Goal: Check status

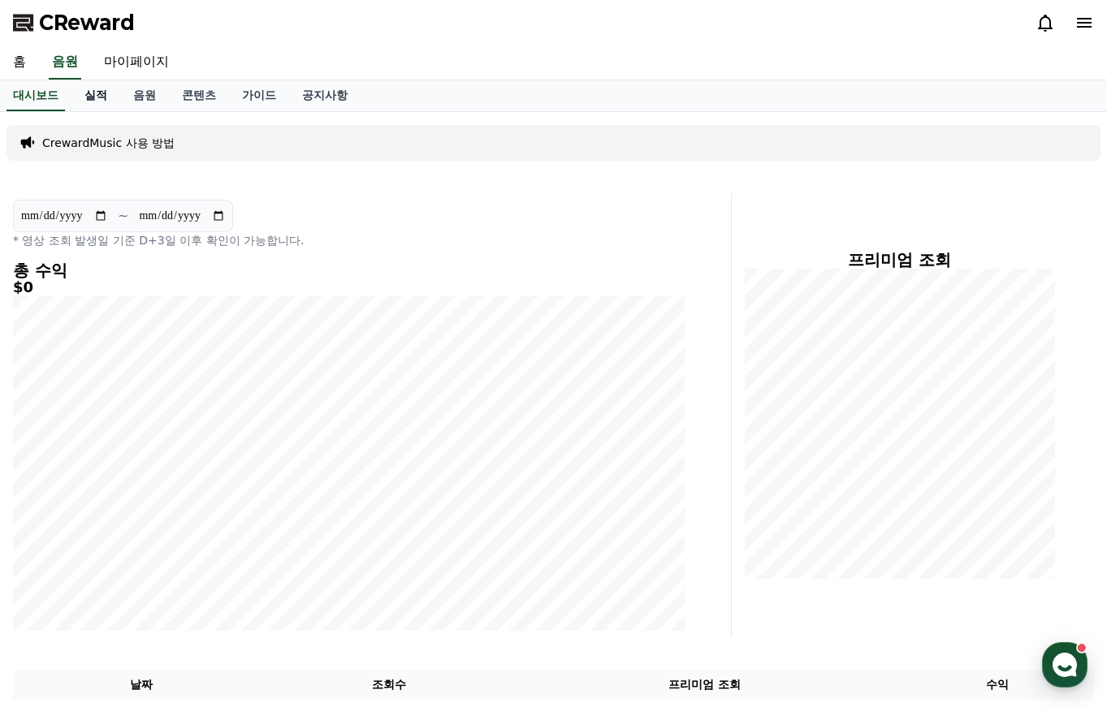
click at [86, 97] on link "실적" at bounding box center [95, 95] width 49 height 31
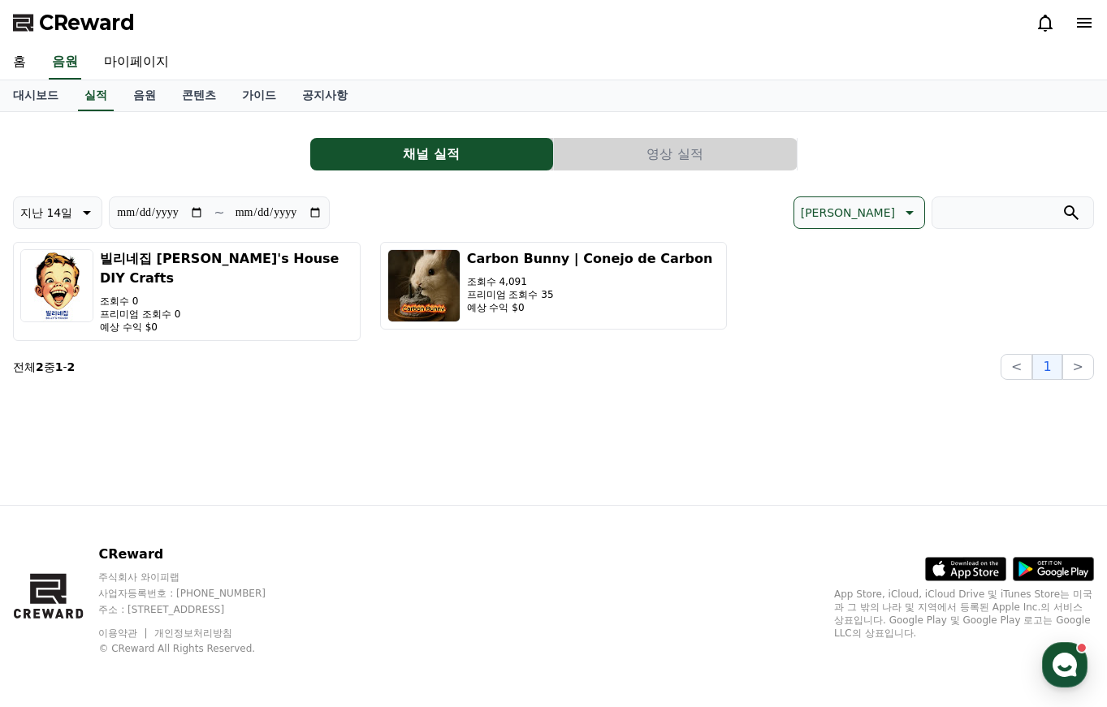
click at [672, 141] on button "영상 실적" at bounding box center [675, 154] width 243 height 32
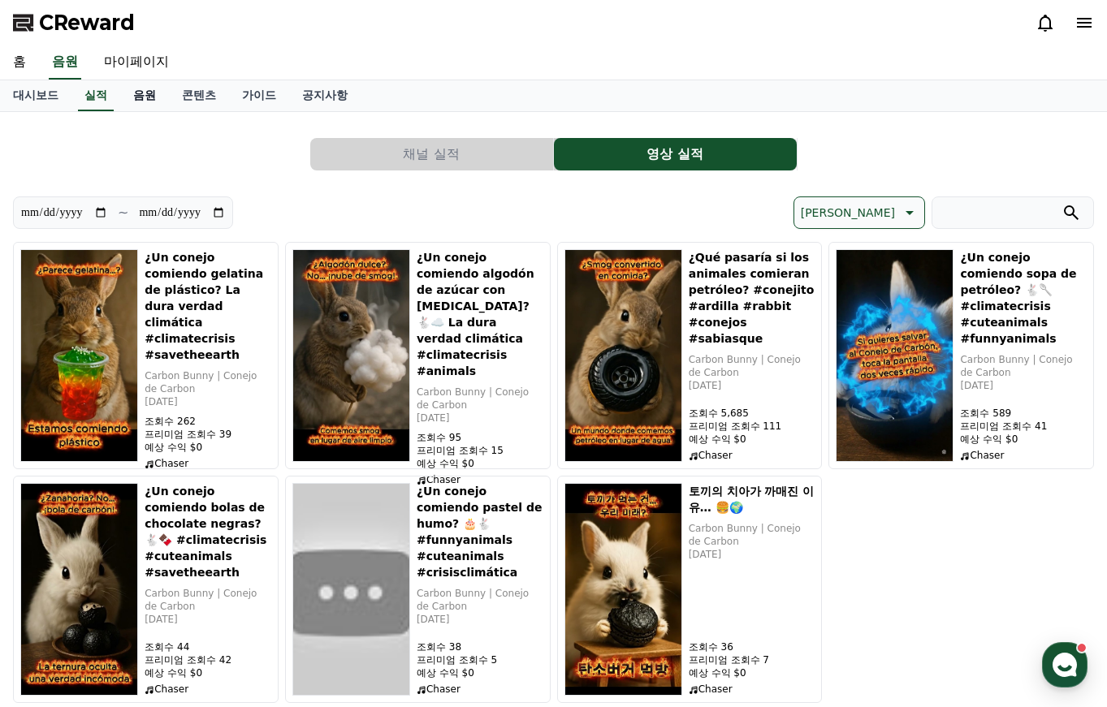
click at [148, 99] on link "음원" at bounding box center [144, 95] width 49 height 31
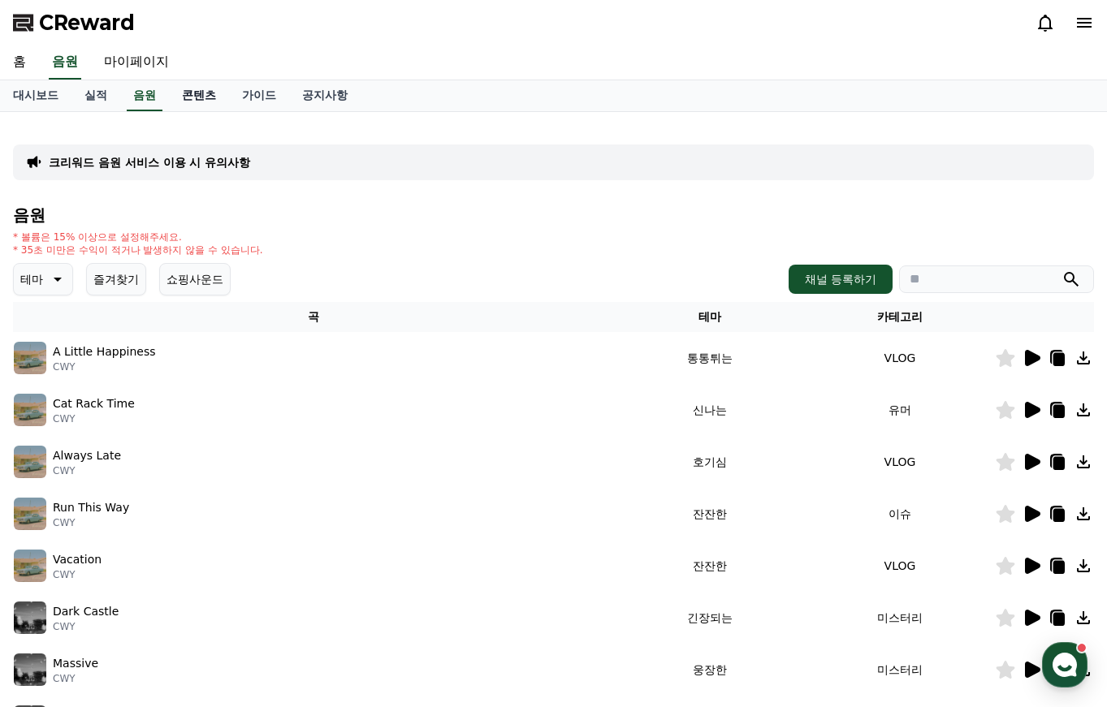
click at [209, 94] on link "콘텐츠" at bounding box center [199, 95] width 60 height 31
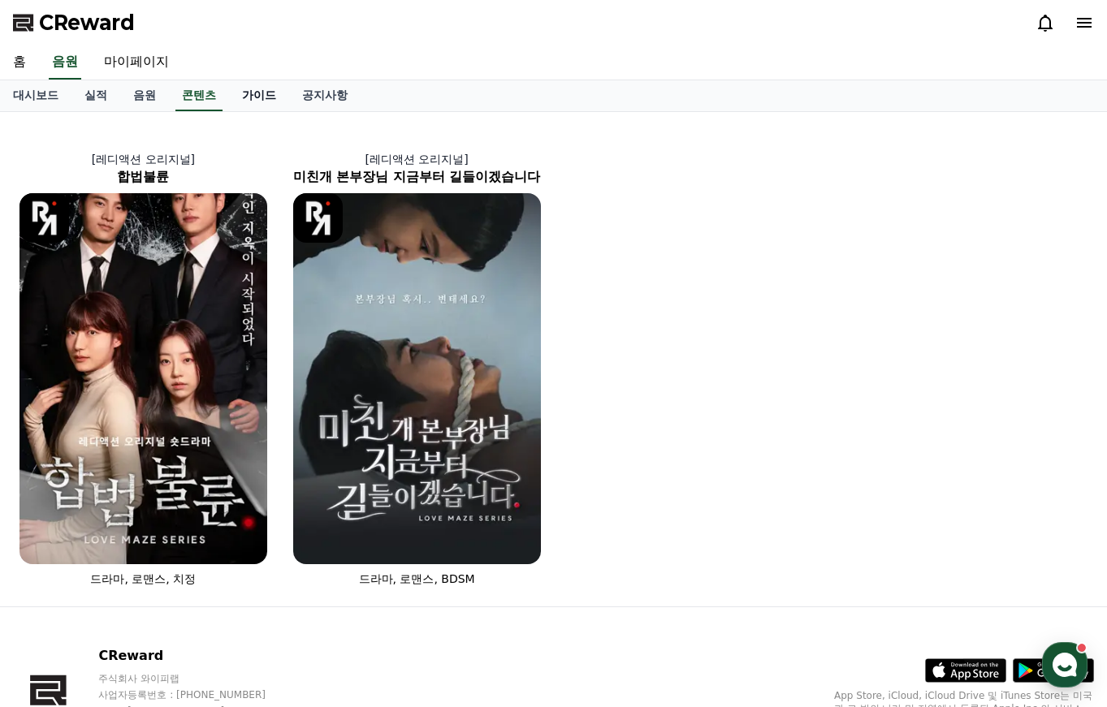
click at [274, 97] on link "가이드" at bounding box center [259, 95] width 60 height 31
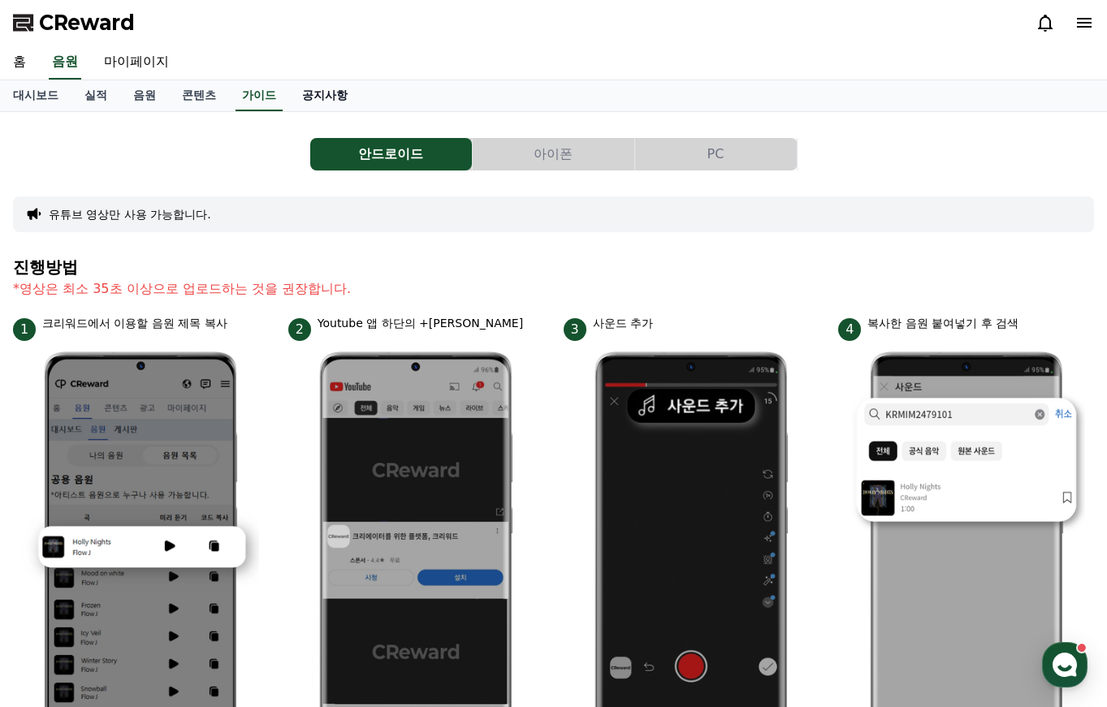
click at [300, 99] on link "공지사항" at bounding box center [324, 95] width 71 height 31
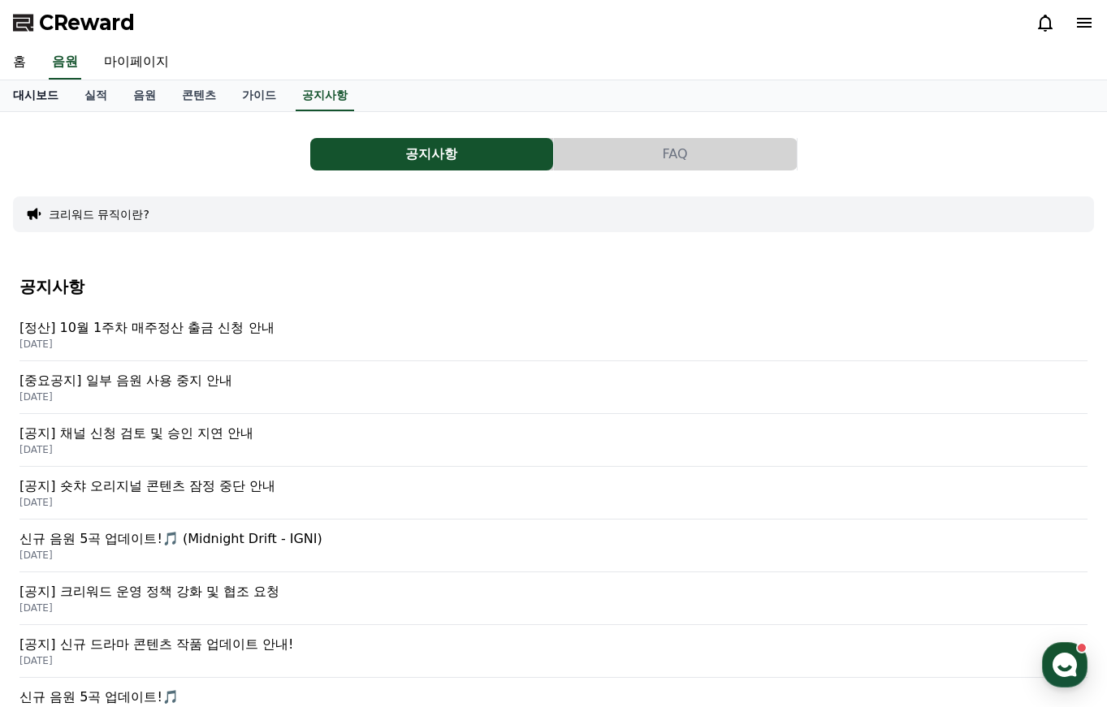
click at [62, 97] on link "대시보드" at bounding box center [35, 95] width 71 height 31
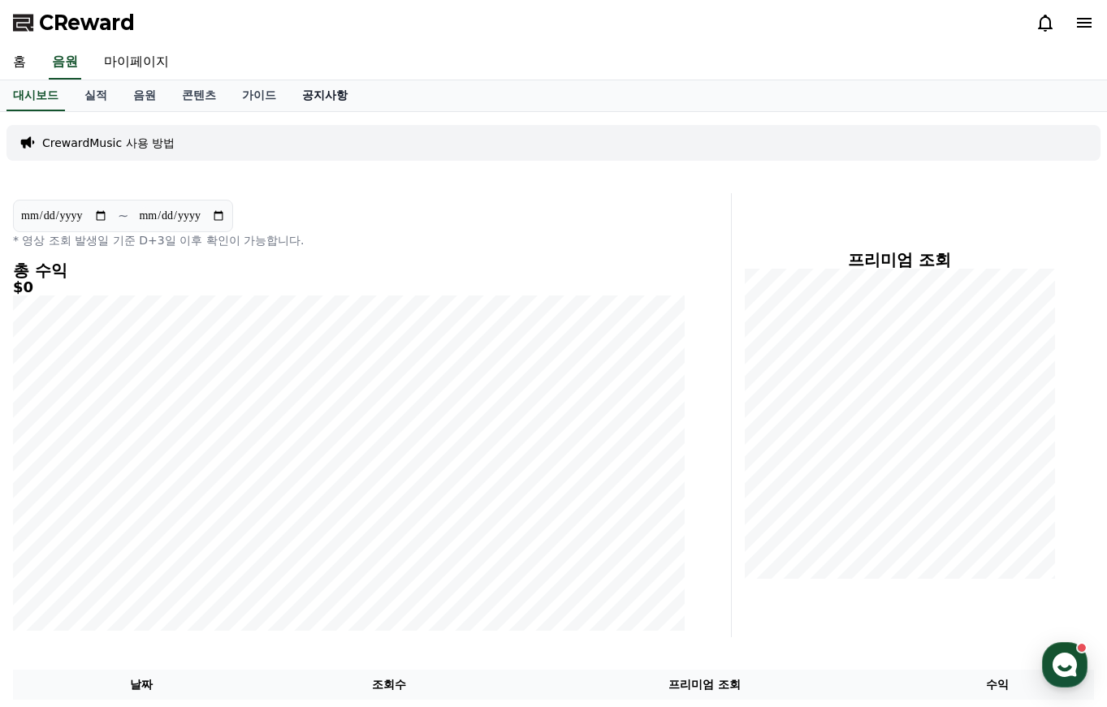
click at [322, 90] on link "공지사항" at bounding box center [324, 95] width 71 height 31
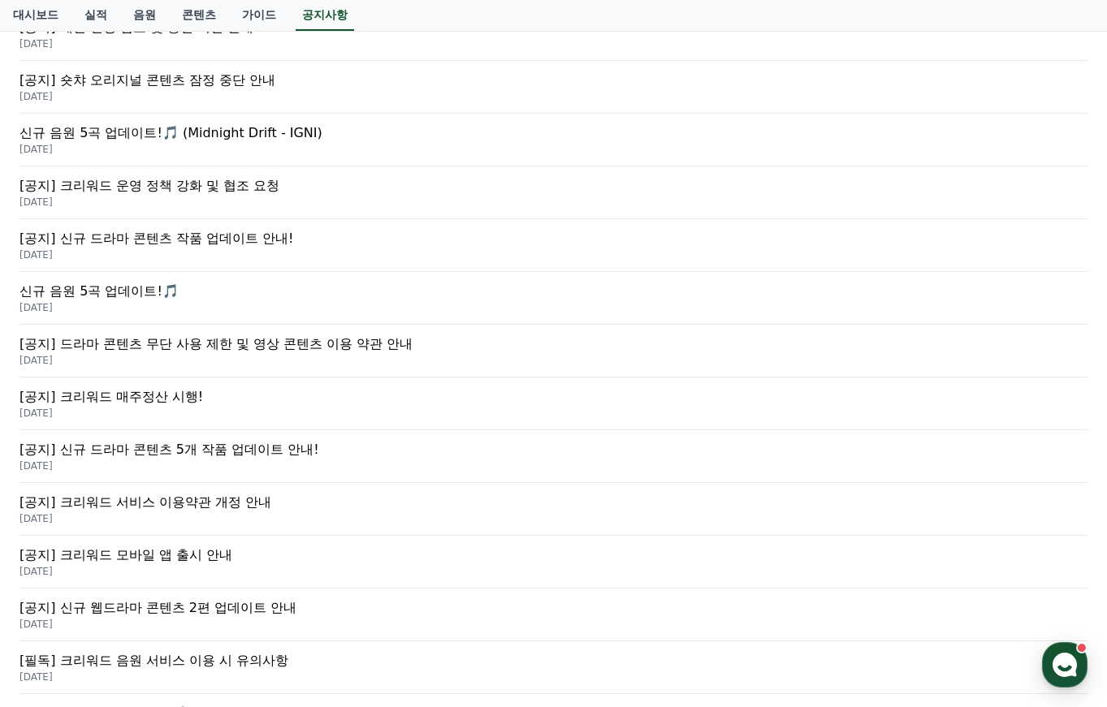
scroll to position [650, 0]
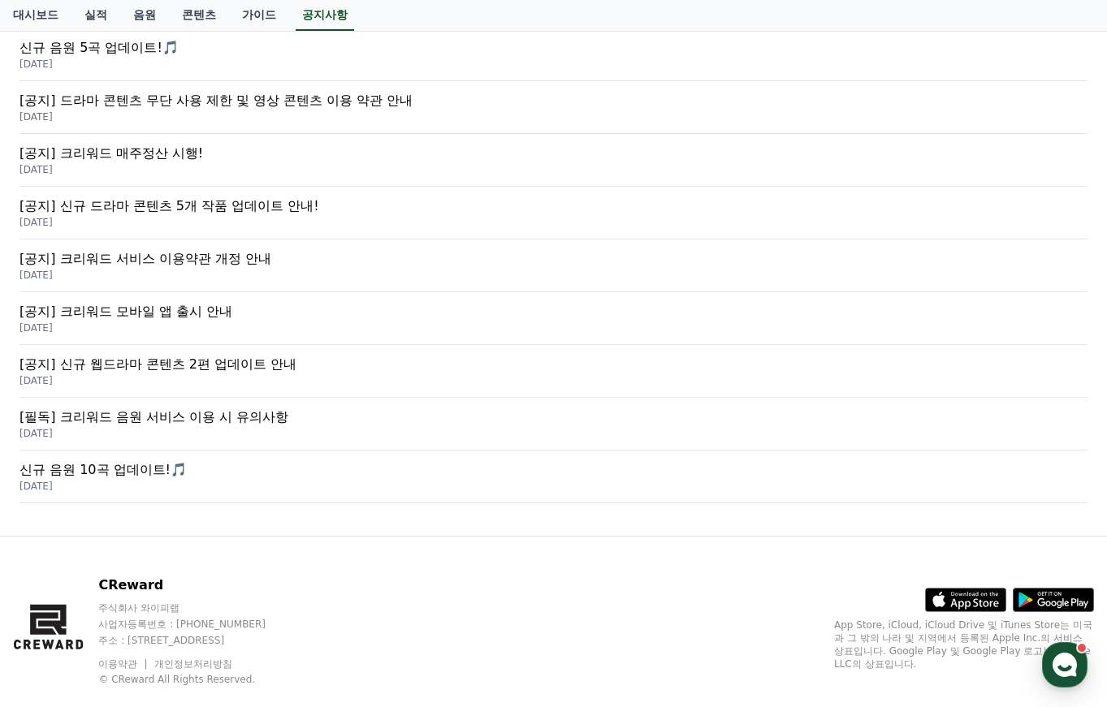
click at [212, 425] on p "[필독] 크리워드 음원 서비스 이용 시 유의사항" at bounding box center [553, 417] width 1068 height 19
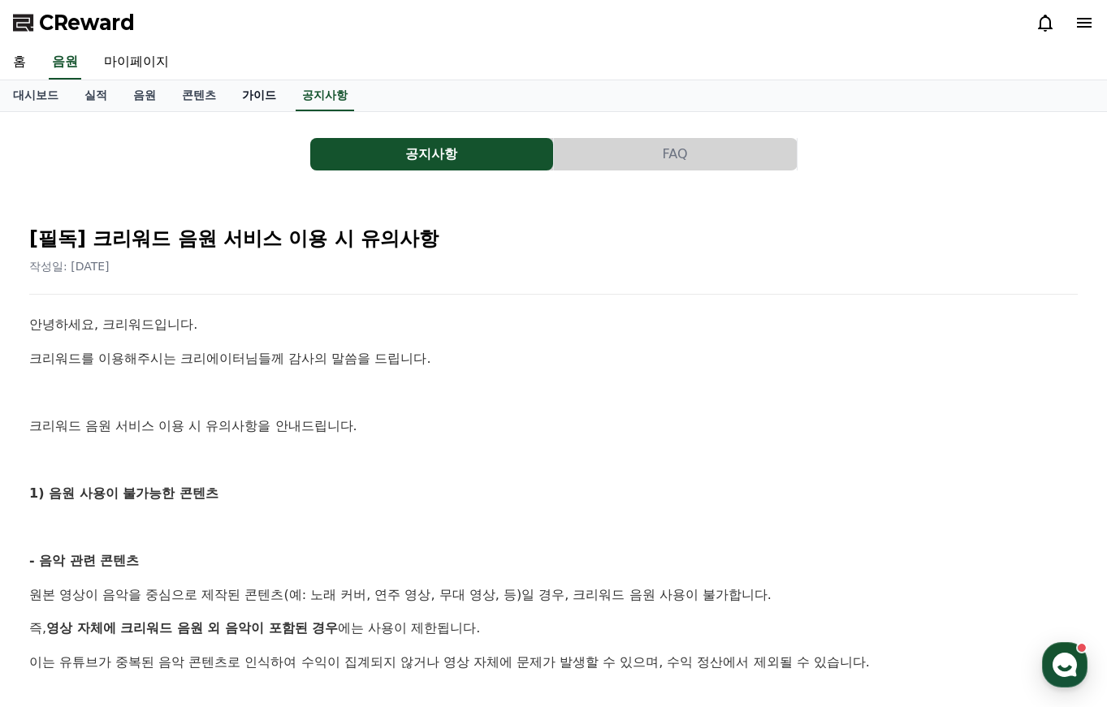
click at [276, 94] on link "가이드" at bounding box center [259, 95] width 60 height 31
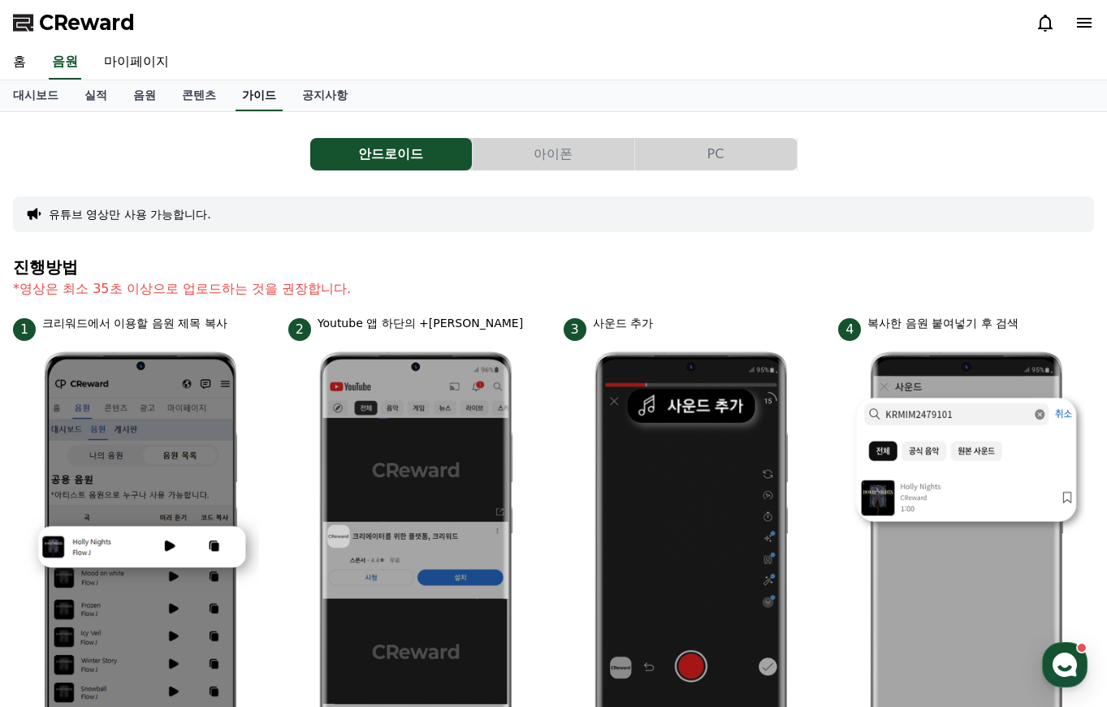
drag, startPoint x: 357, startPoint y: 463, endPoint x: 280, endPoint y: 102, distance: 368.7
click at [208, 90] on link "콘텐츠" at bounding box center [199, 95] width 60 height 31
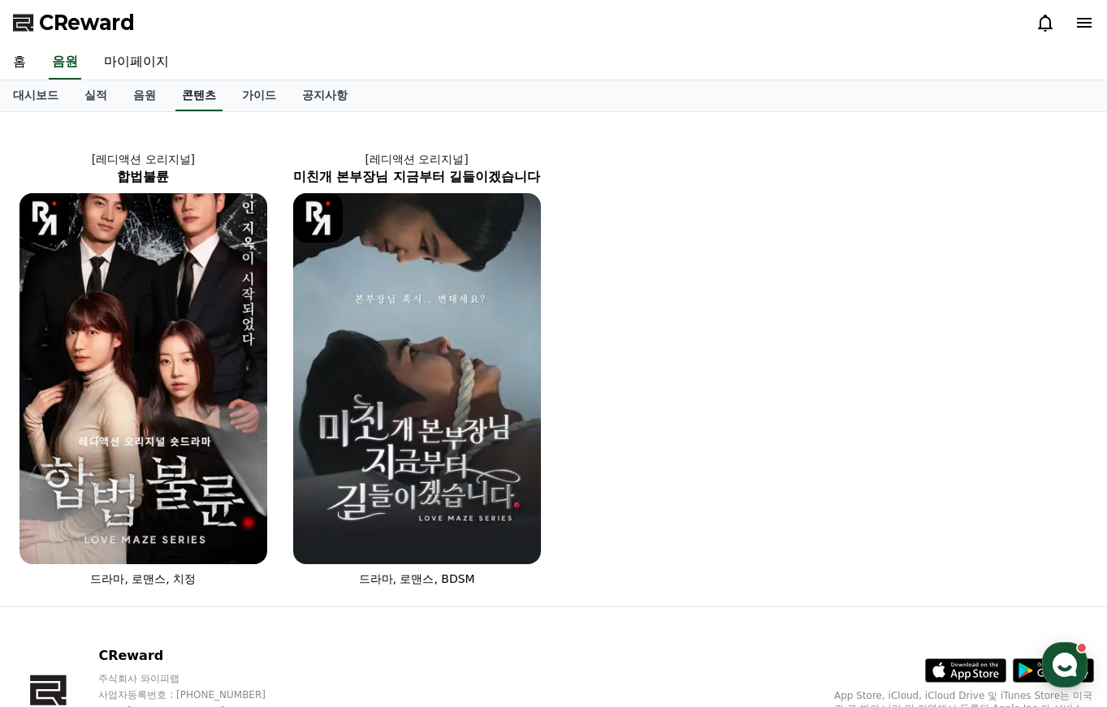
click at [197, 90] on link "콘텐츠" at bounding box center [198, 95] width 47 height 31
click at [261, 97] on link "가이드" at bounding box center [259, 95] width 60 height 31
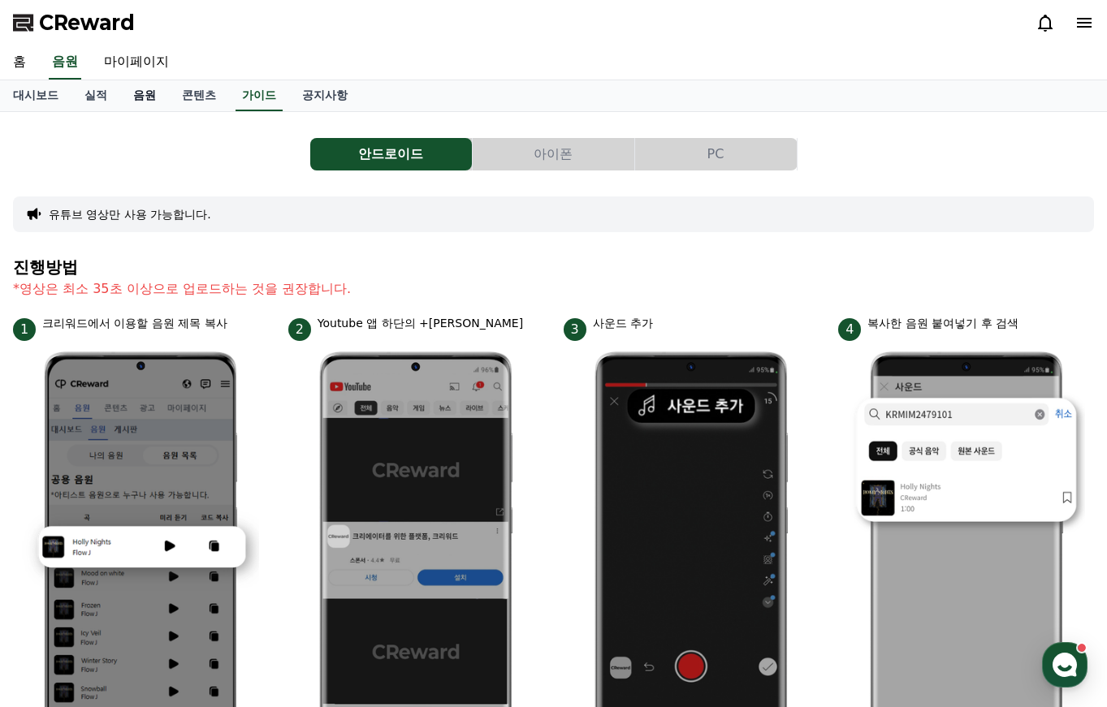
click at [126, 89] on link "음원" at bounding box center [144, 95] width 49 height 31
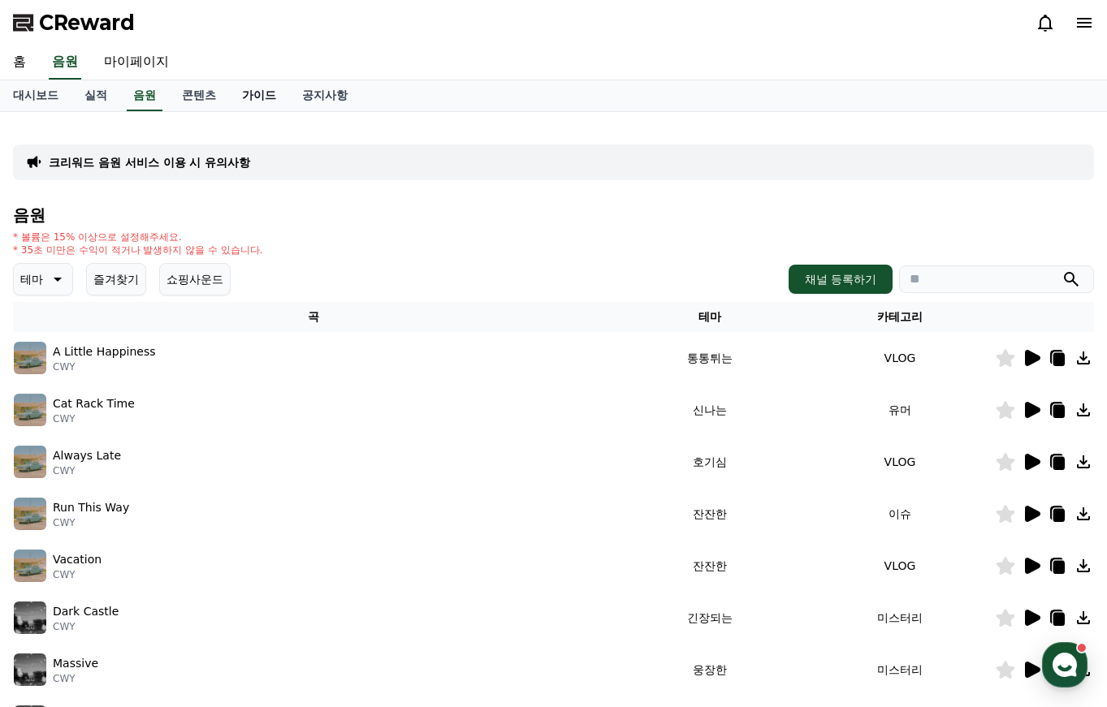
click at [255, 104] on link "가이드" at bounding box center [259, 95] width 60 height 31
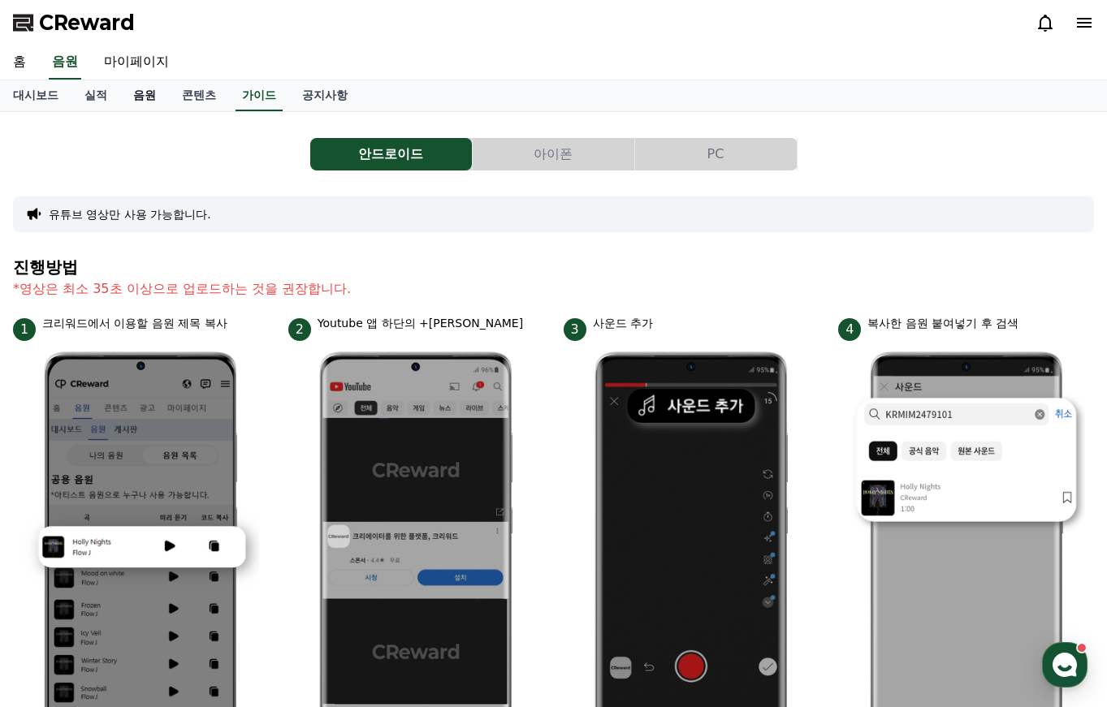
click at [123, 97] on link "음원" at bounding box center [144, 95] width 49 height 31
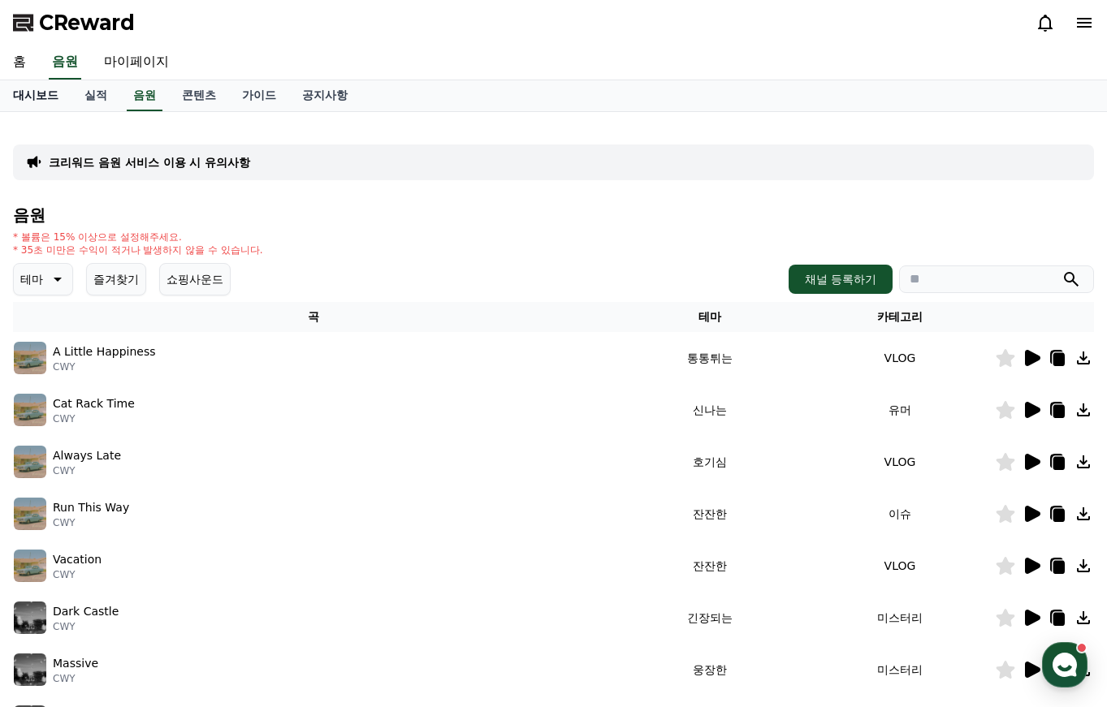
click at [69, 97] on link "대시보드" at bounding box center [35, 95] width 71 height 31
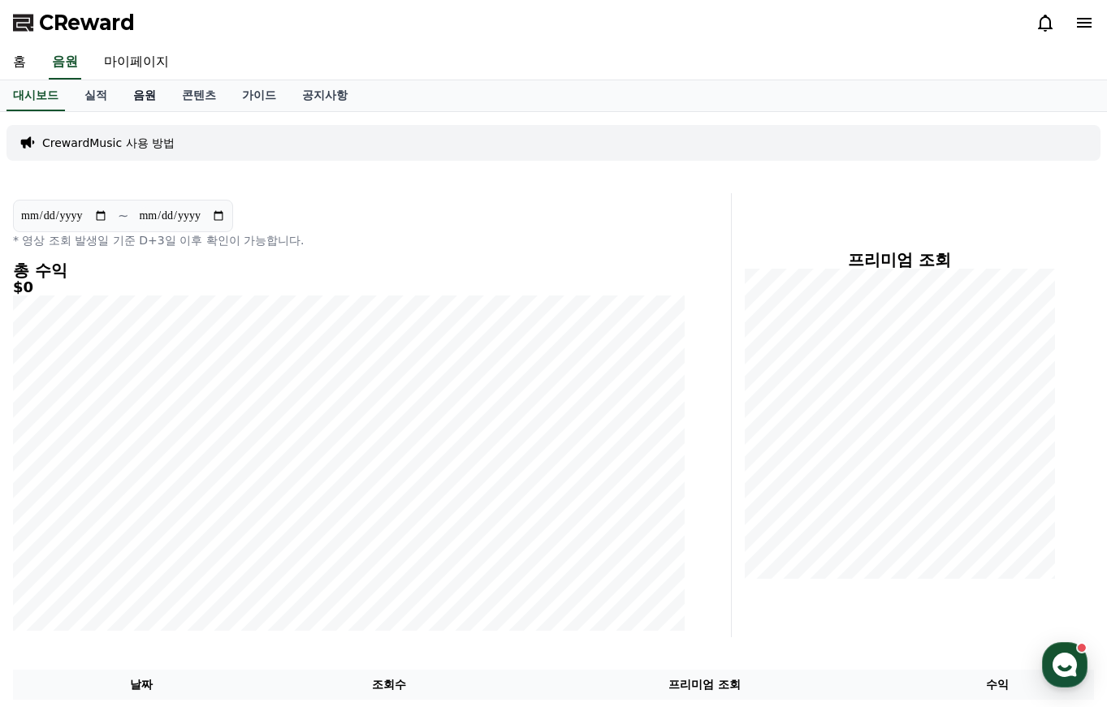
click at [126, 107] on link "음원" at bounding box center [144, 95] width 49 height 31
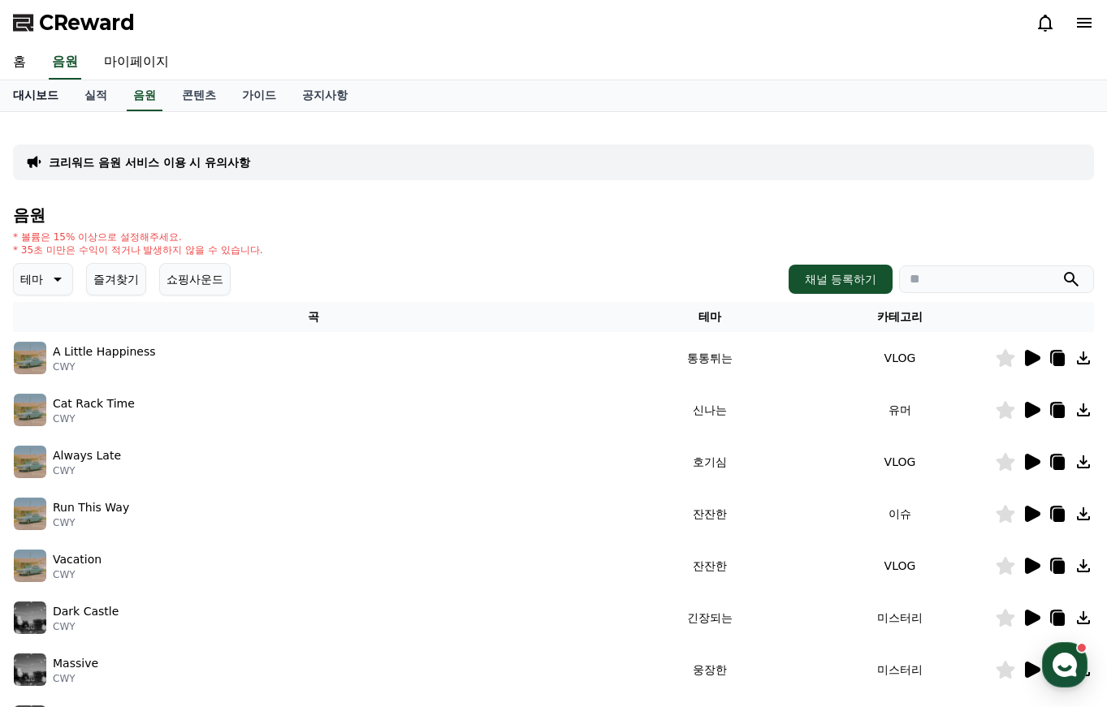
click at [28, 106] on link "대시보드" at bounding box center [35, 95] width 71 height 31
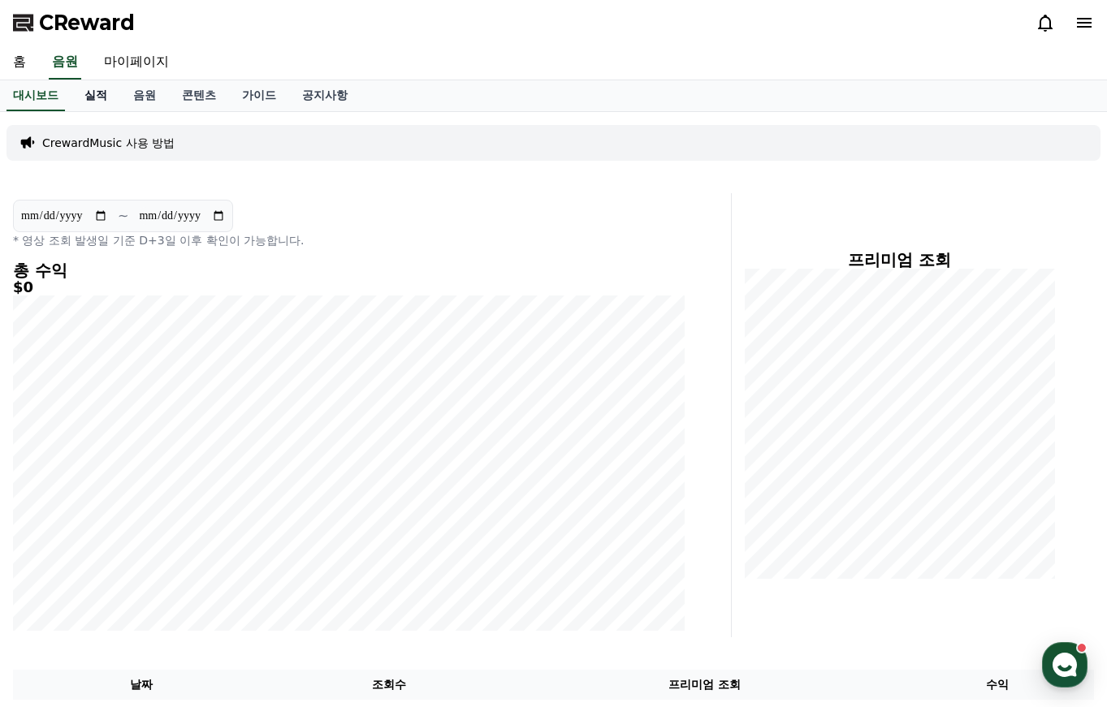
click at [84, 93] on link "실적" at bounding box center [95, 95] width 49 height 31
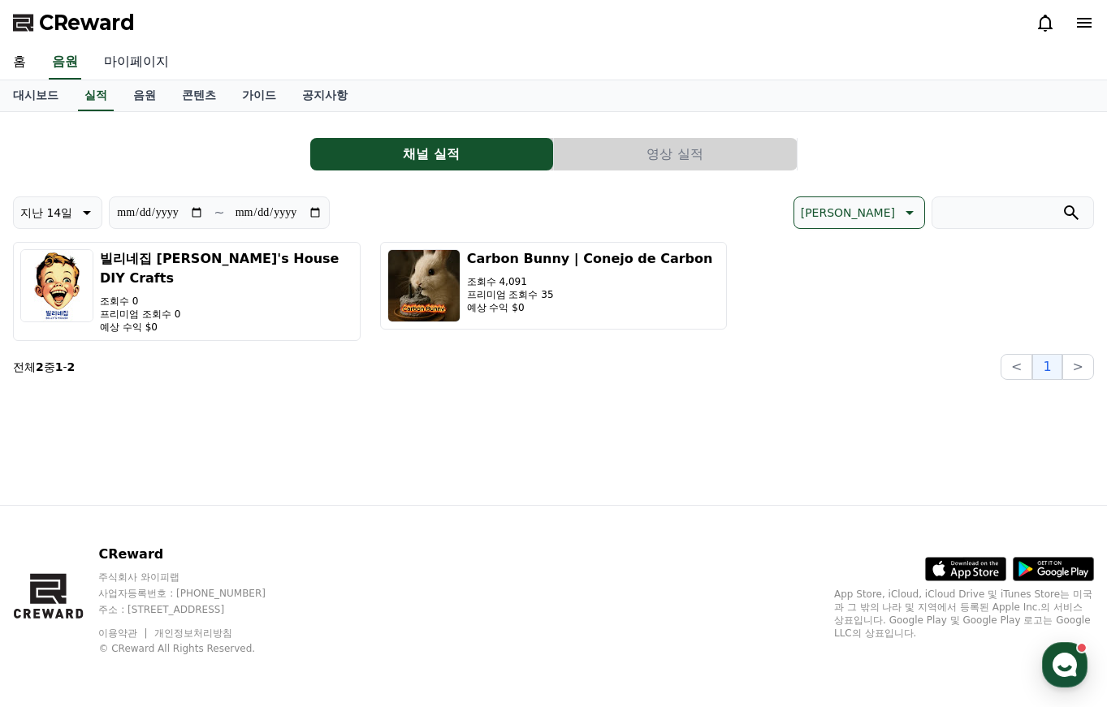
click at [126, 67] on link "마이페이지" at bounding box center [136, 62] width 91 height 34
select select "**********"
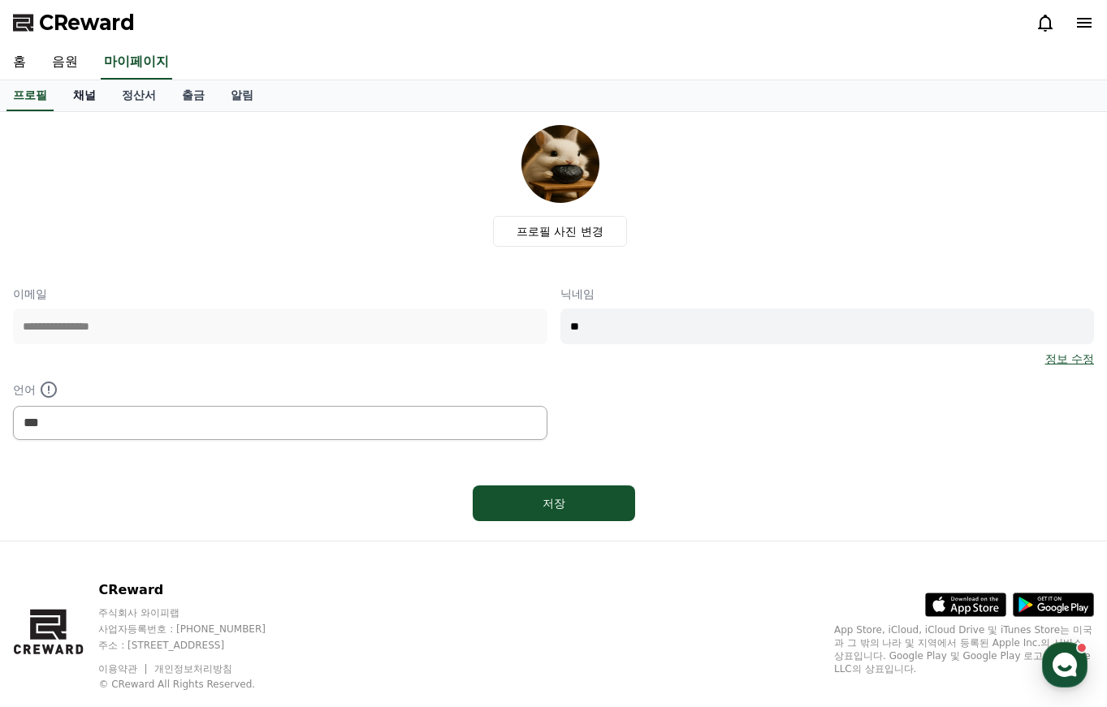
click at [71, 101] on link "채널" at bounding box center [84, 95] width 49 height 31
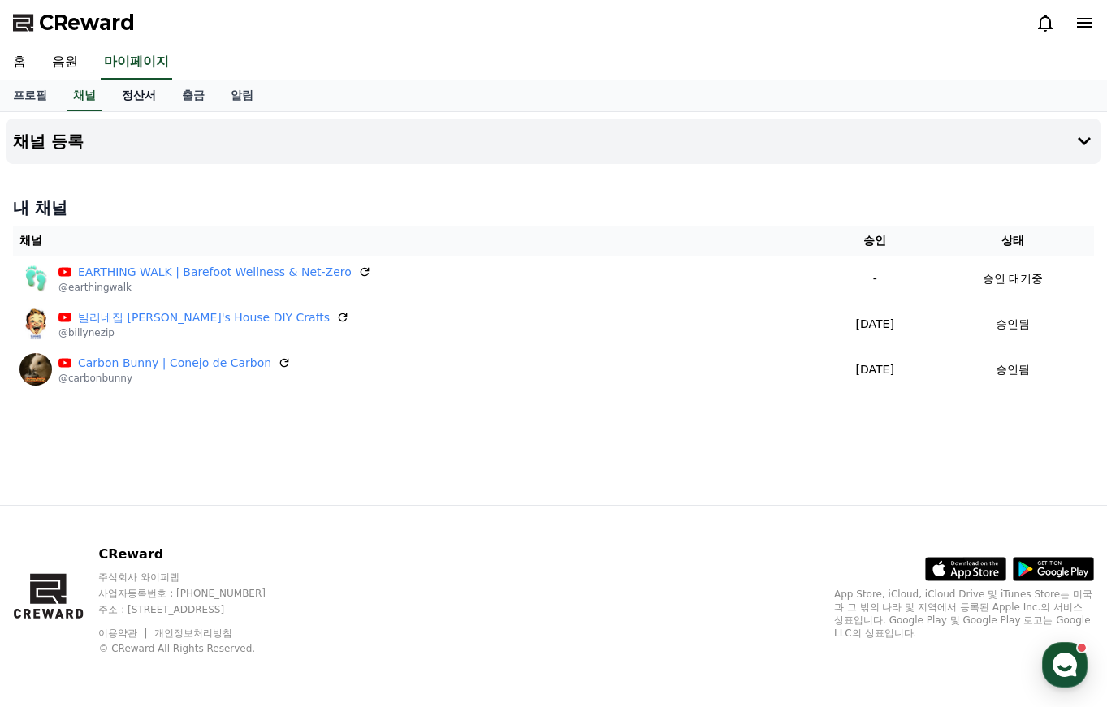
click at [110, 101] on link "정산서" at bounding box center [139, 95] width 60 height 31
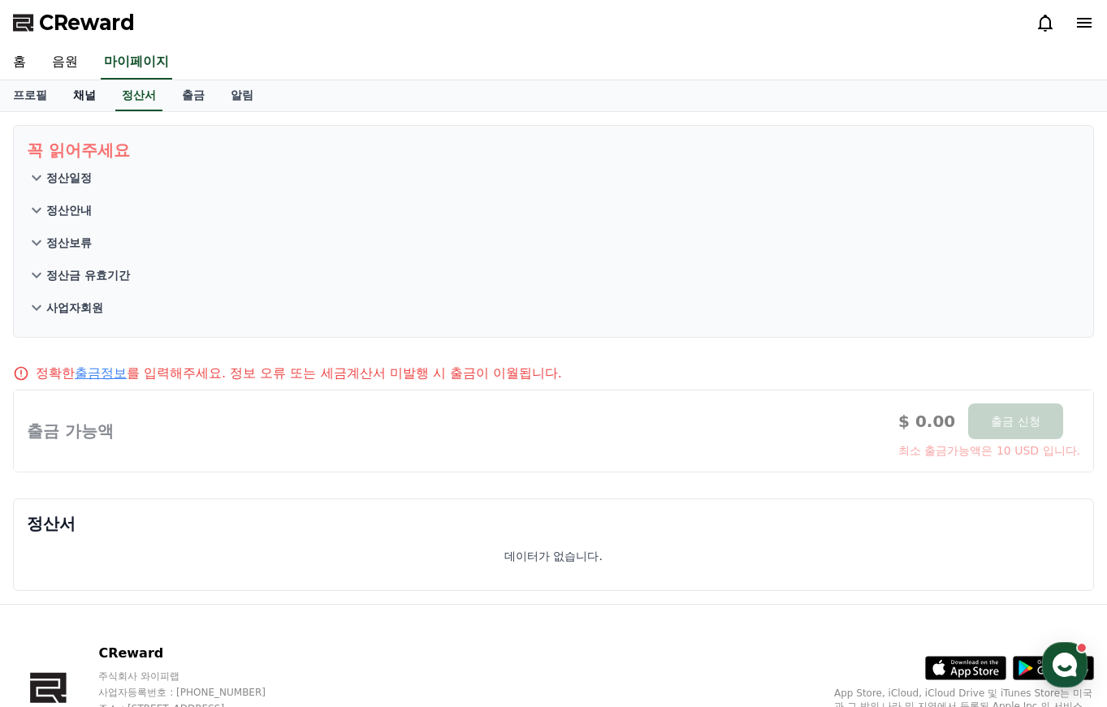
click at [89, 105] on link "채널" at bounding box center [84, 95] width 49 height 31
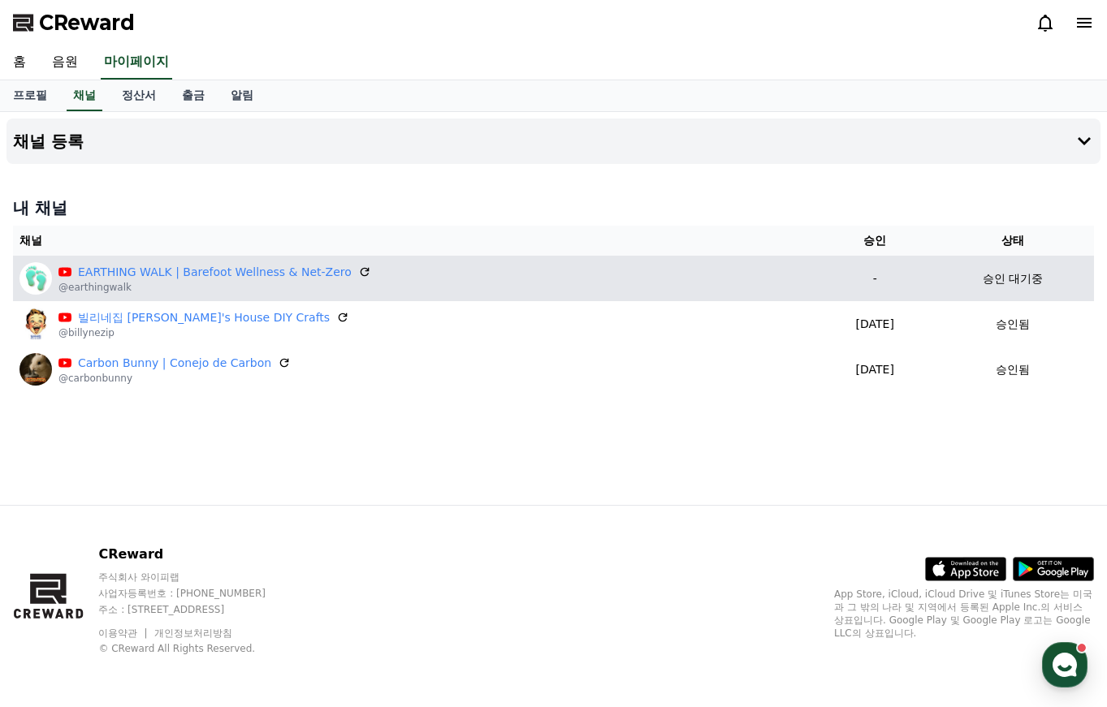
click at [991, 281] on p "승인 대기중" at bounding box center [1012, 278] width 60 height 17
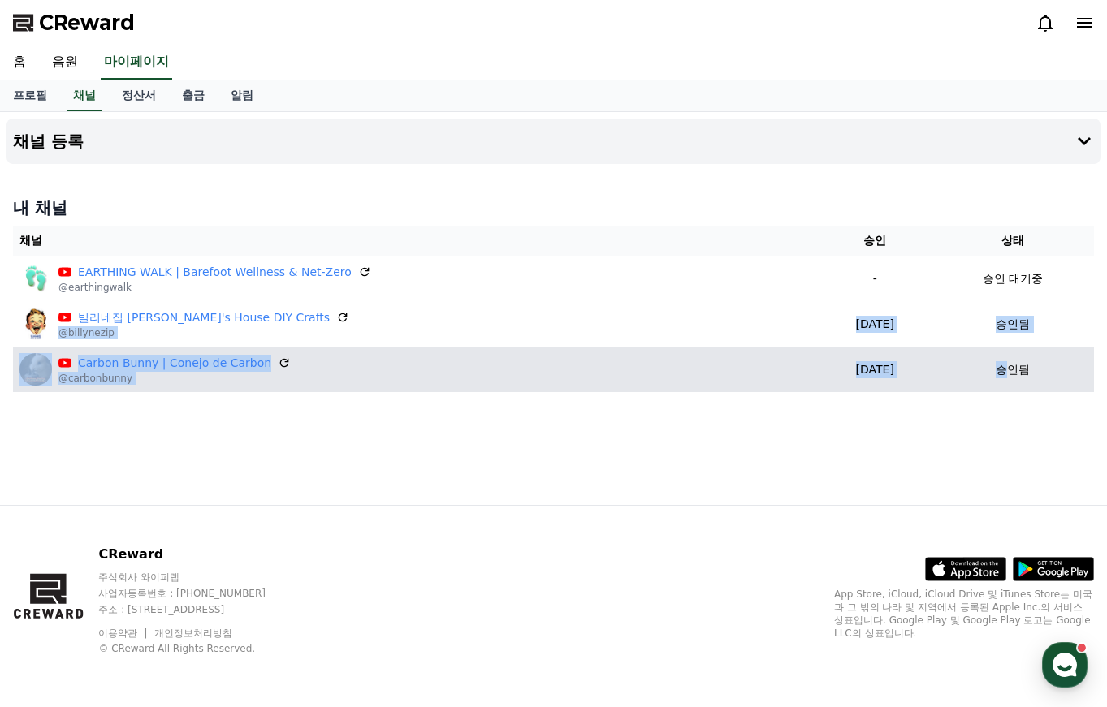
drag, startPoint x: 603, startPoint y: 318, endPoint x: 1006, endPoint y: 369, distance: 405.9
click at [1006, 369] on table "채널 승인 상태 EARTHING WALK | Barefoot Wellness & Net-Zero @earthingwalk - 승인 대기중 빌리…" at bounding box center [553, 309] width 1081 height 166
click at [1006, 369] on p "승인됨" at bounding box center [1012, 369] width 34 height 17
